Goal: Task Accomplishment & Management: Manage account settings

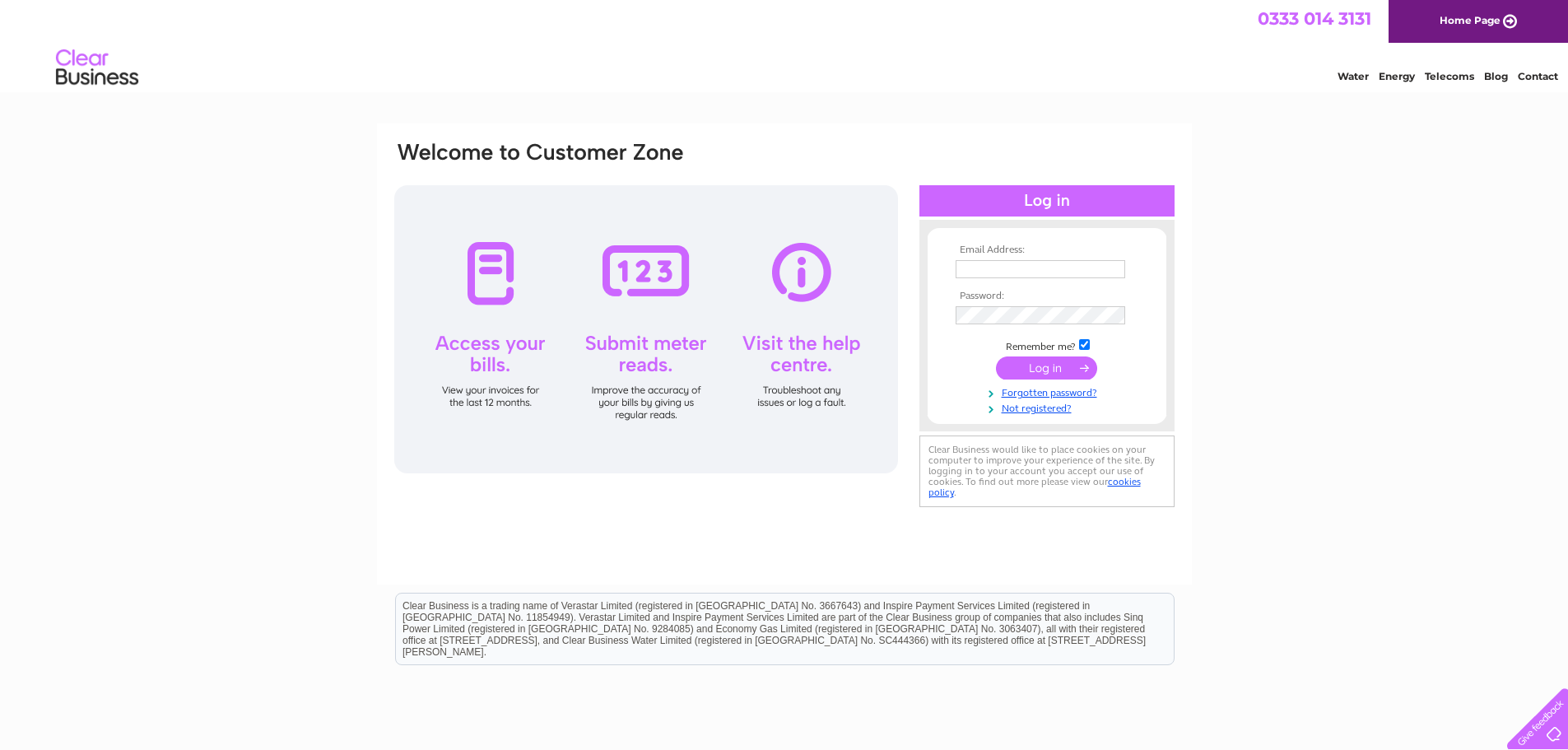
click at [1067, 261] on input "text" at bounding box center [1040, 269] width 169 height 18
drag, startPoint x: 860, startPoint y: 269, endPoint x: 943, endPoint y: 277, distance: 83.4
click at [835, 270] on div "Email Address: info@abrqualityfoods.co.uk Password:" at bounding box center [784, 327] width 784 height 373
type input "info@abrfinefoods.co.uk"
click at [1012, 371] on input "submit" at bounding box center [1047, 370] width 102 height 23
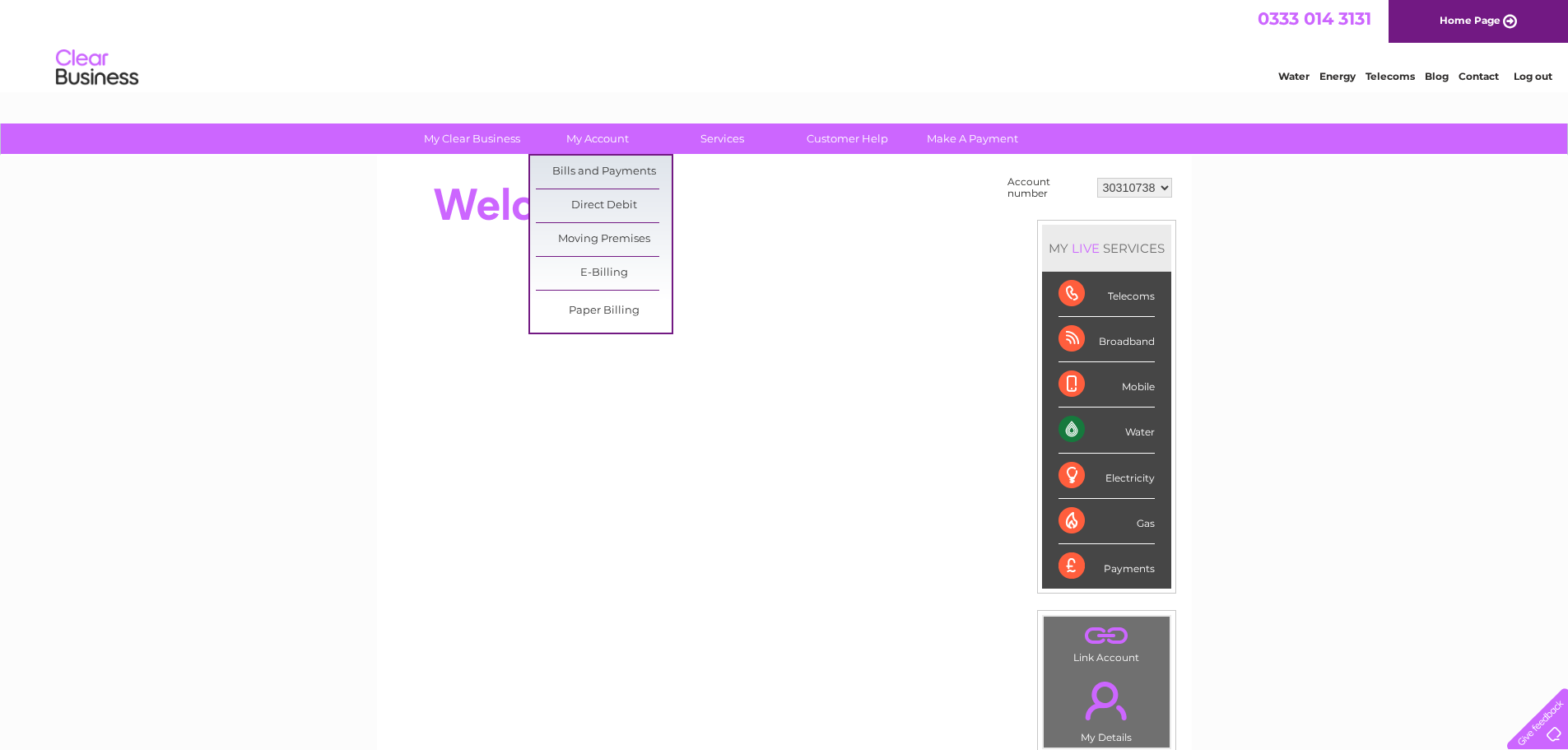
drag, startPoint x: 598, startPoint y: 165, endPoint x: 729, endPoint y: 189, distance: 133.2
click at [598, 165] on link "Bills and Payments" at bounding box center [603, 172] width 136 height 33
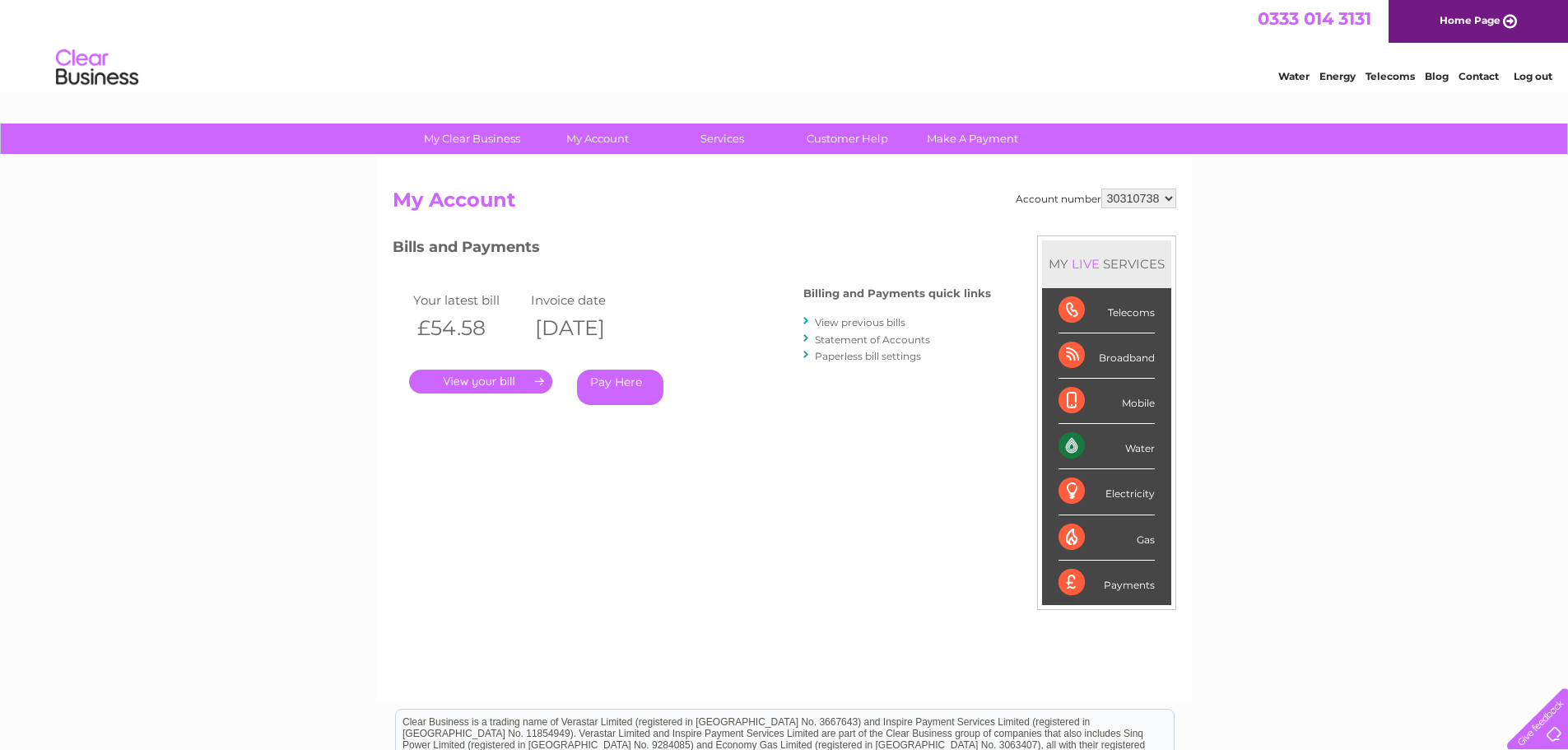
click at [493, 380] on link "." at bounding box center [481, 382] width 143 height 24
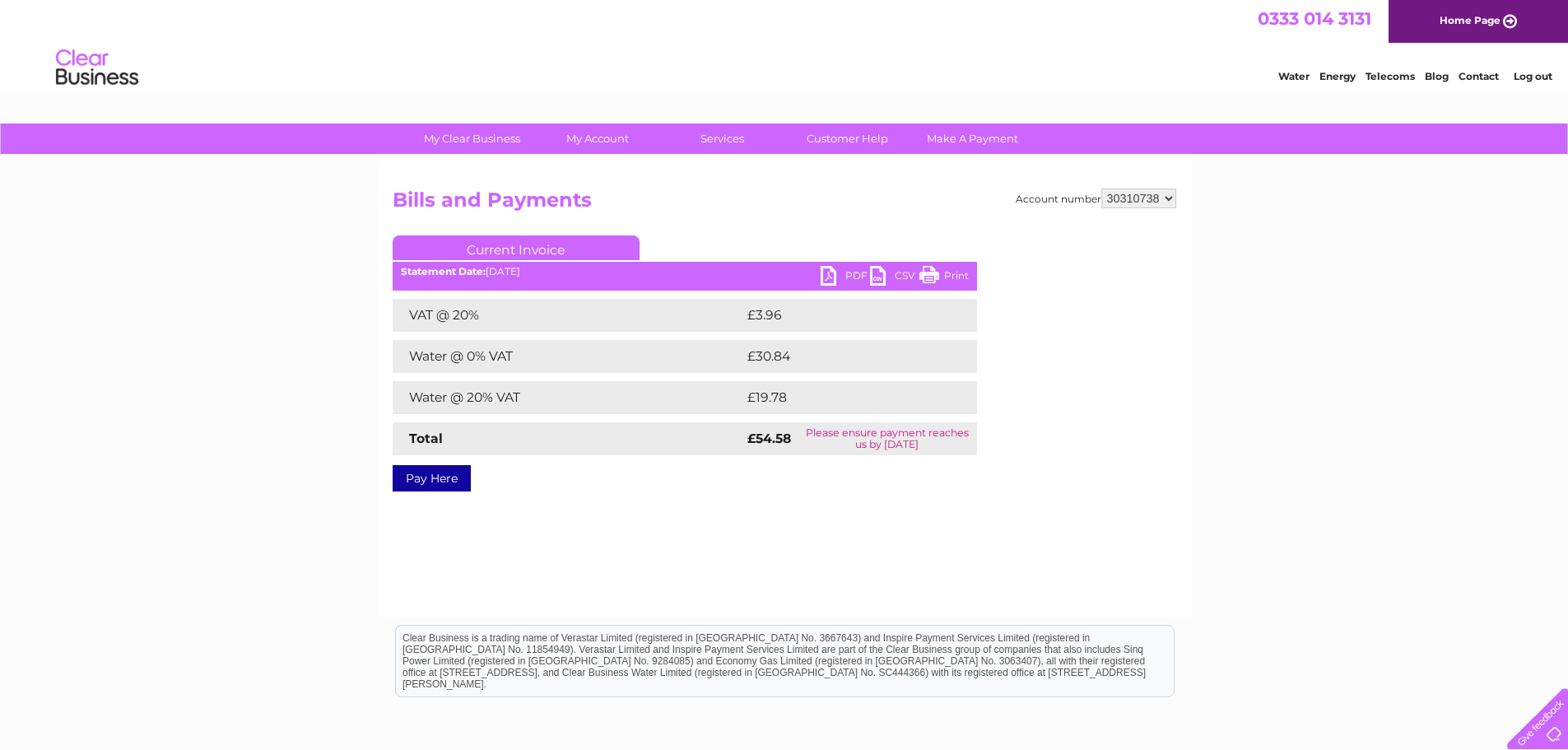
click at [852, 272] on link "PDF" at bounding box center [845, 278] width 49 height 24
